Goal: Browse casually: Explore the website without a specific task or goal

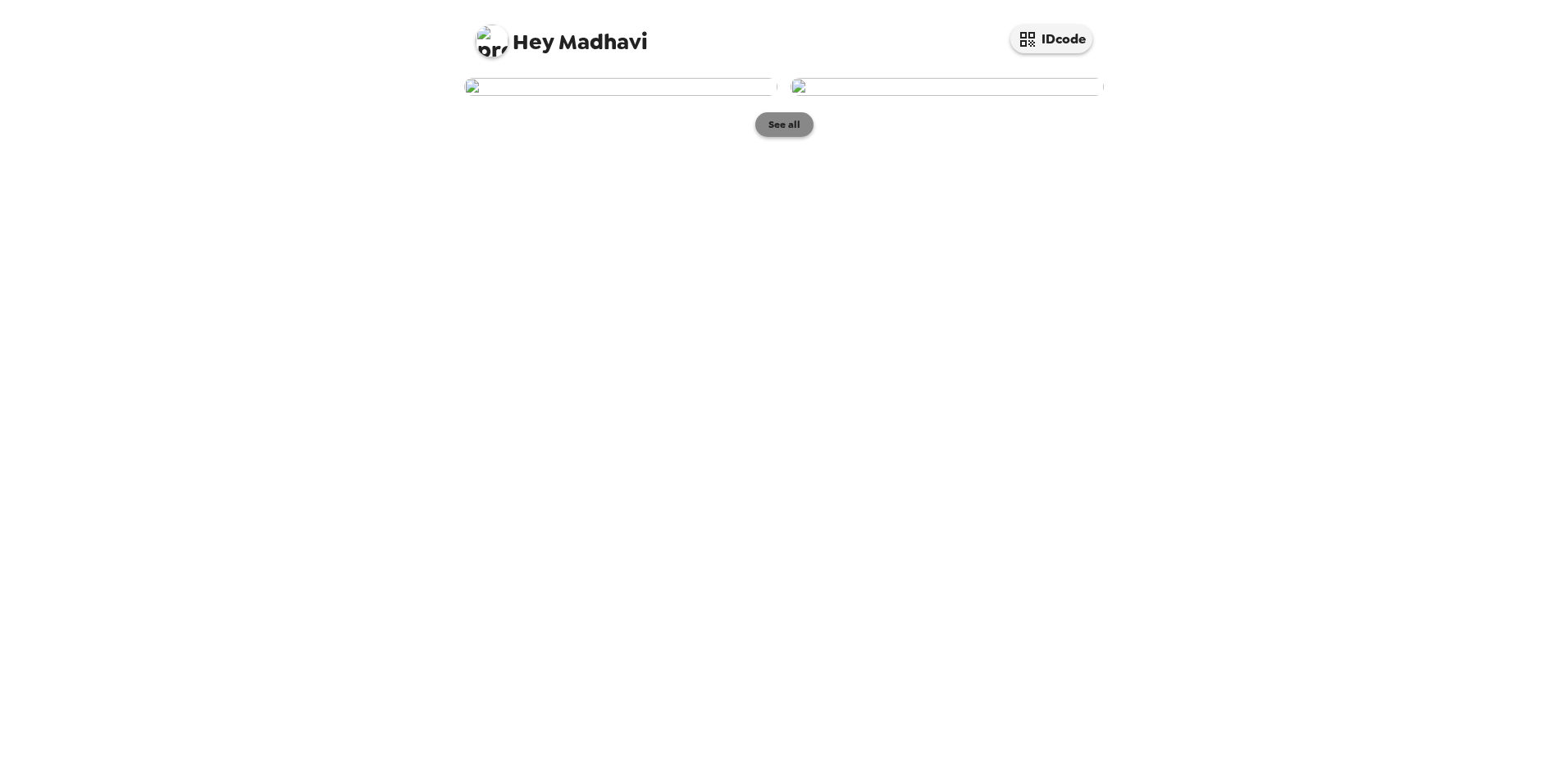
click at [784, 137] on button "See all" at bounding box center [785, 125] width 58 height 25
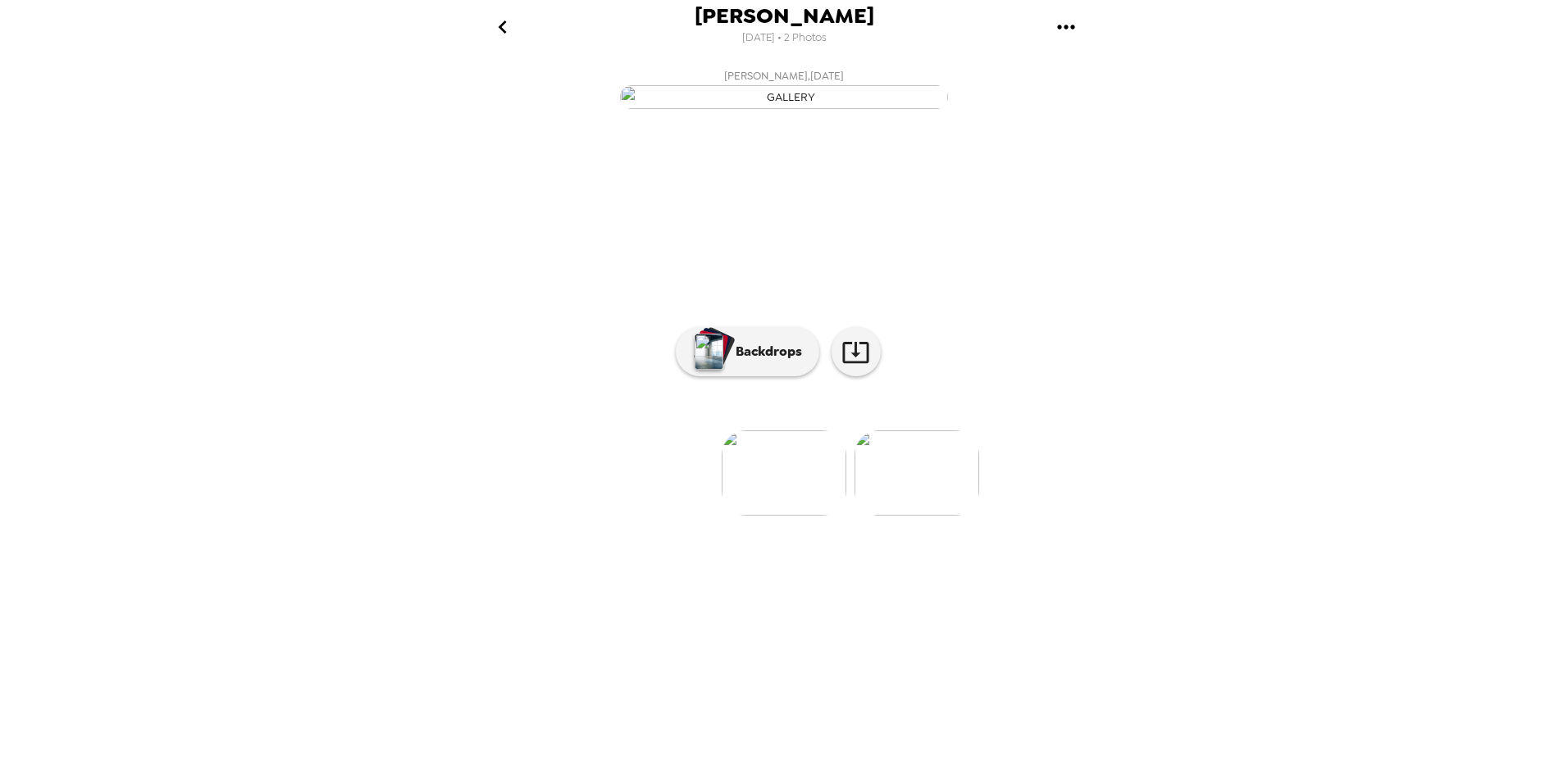
click at [825, 109] on img "button" at bounding box center [784, 96] width 328 height 24
click at [780, 516] on img at bounding box center [784, 473] width 125 height 85
click at [935, 516] on img at bounding box center [917, 473] width 125 height 85
click at [666, 516] on img at bounding box center [652, 473] width 125 height 85
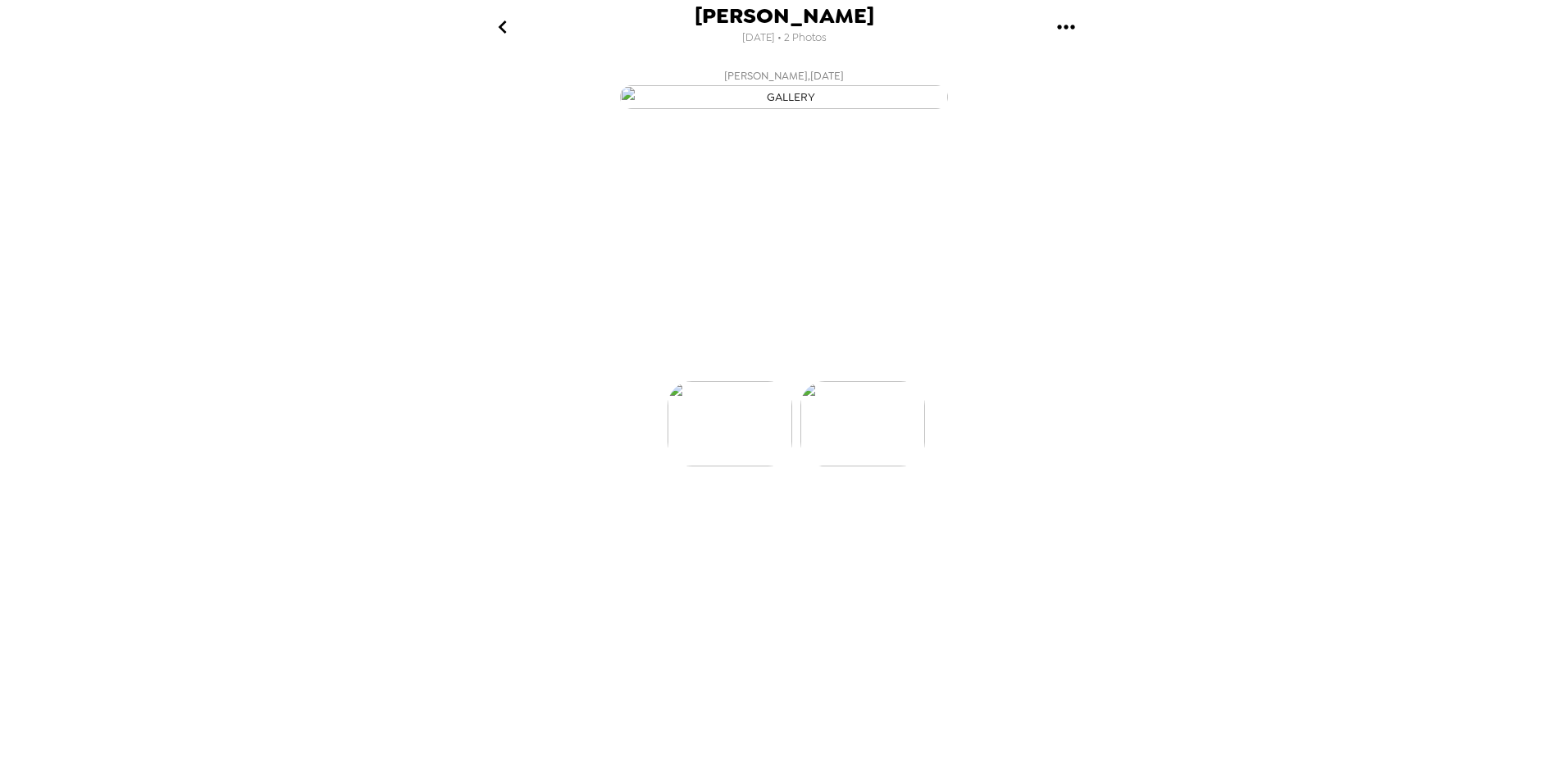
scroll to position [0, 0]
click at [918, 516] on img at bounding box center [917, 473] width 125 height 85
click at [673, 516] on img at bounding box center [652, 473] width 125 height 85
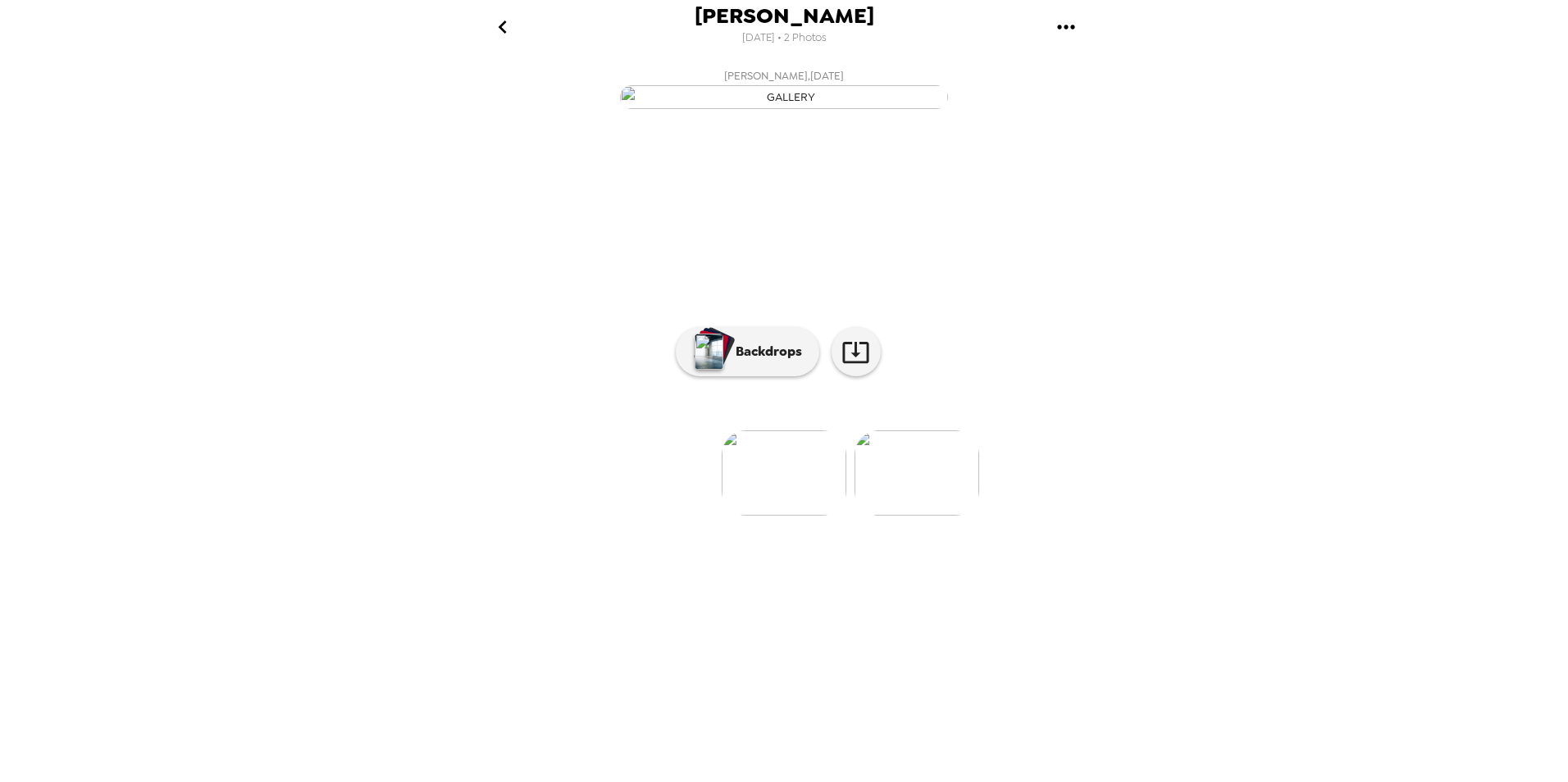
click at [930, 516] on img at bounding box center [917, 473] width 125 height 85
click at [664, 516] on img at bounding box center [652, 473] width 125 height 85
